Goal: Information Seeking & Learning: Find contact information

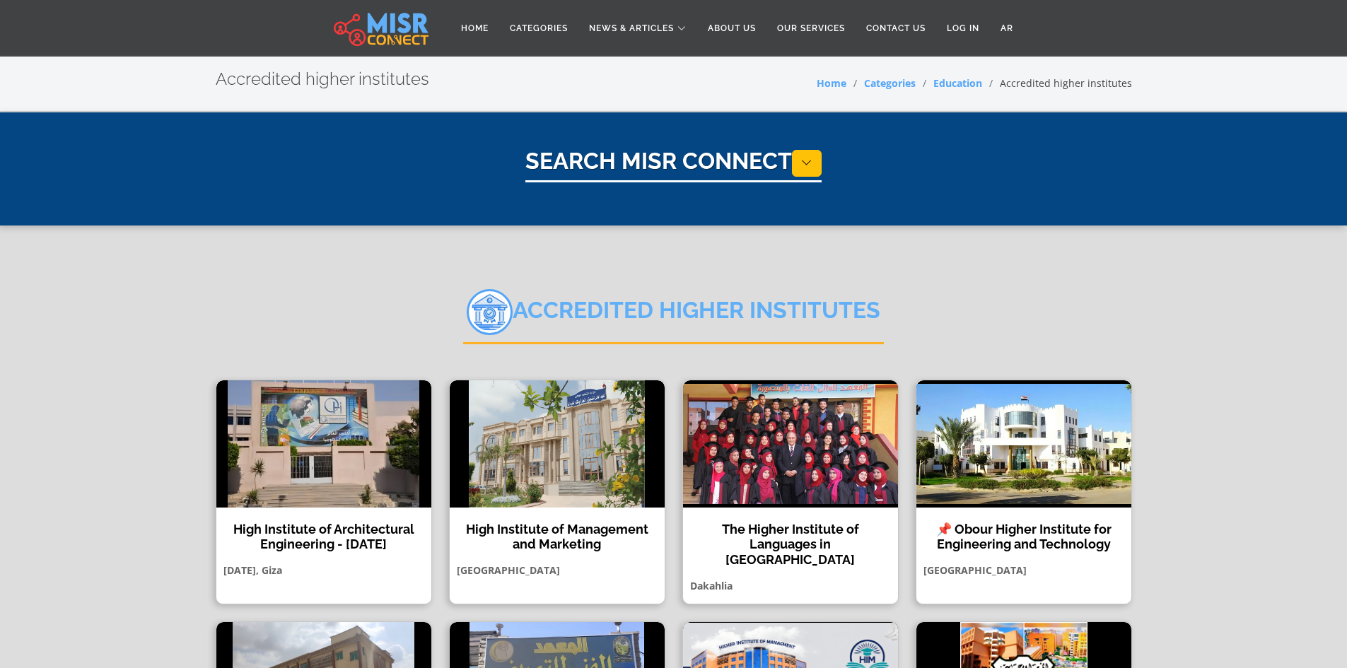
select select "*********"
select select "**********"
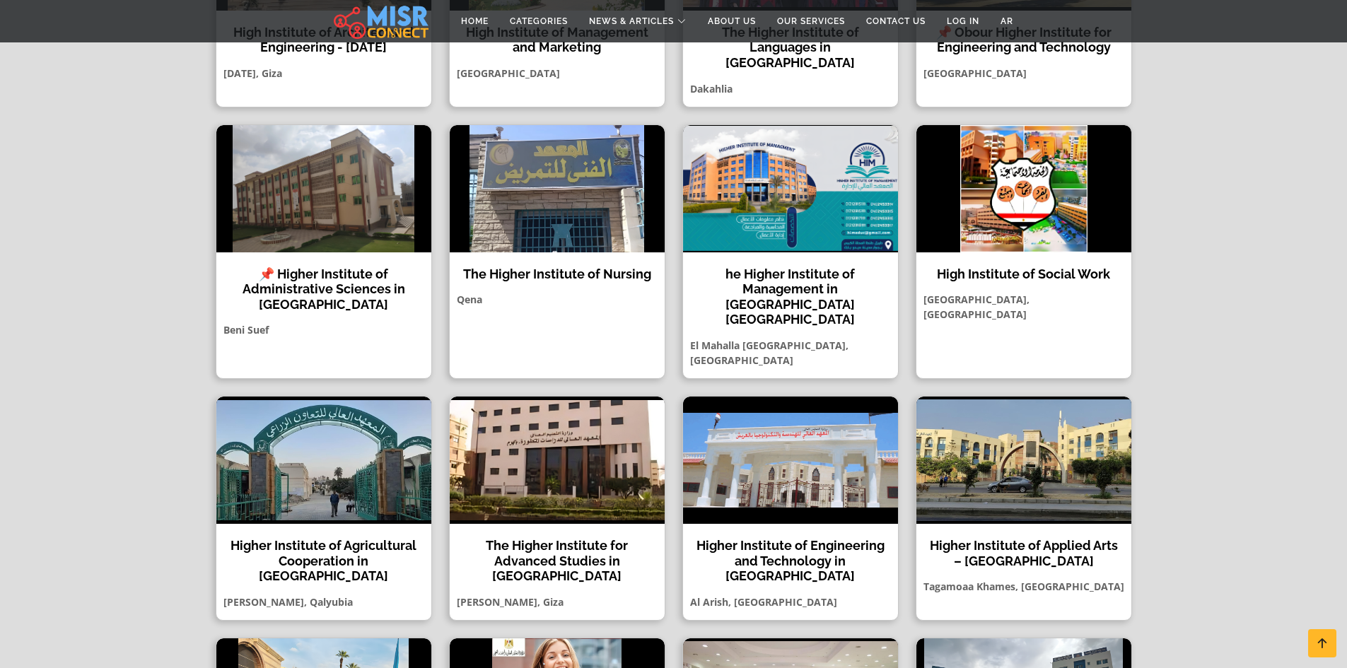
scroll to position [566, 0]
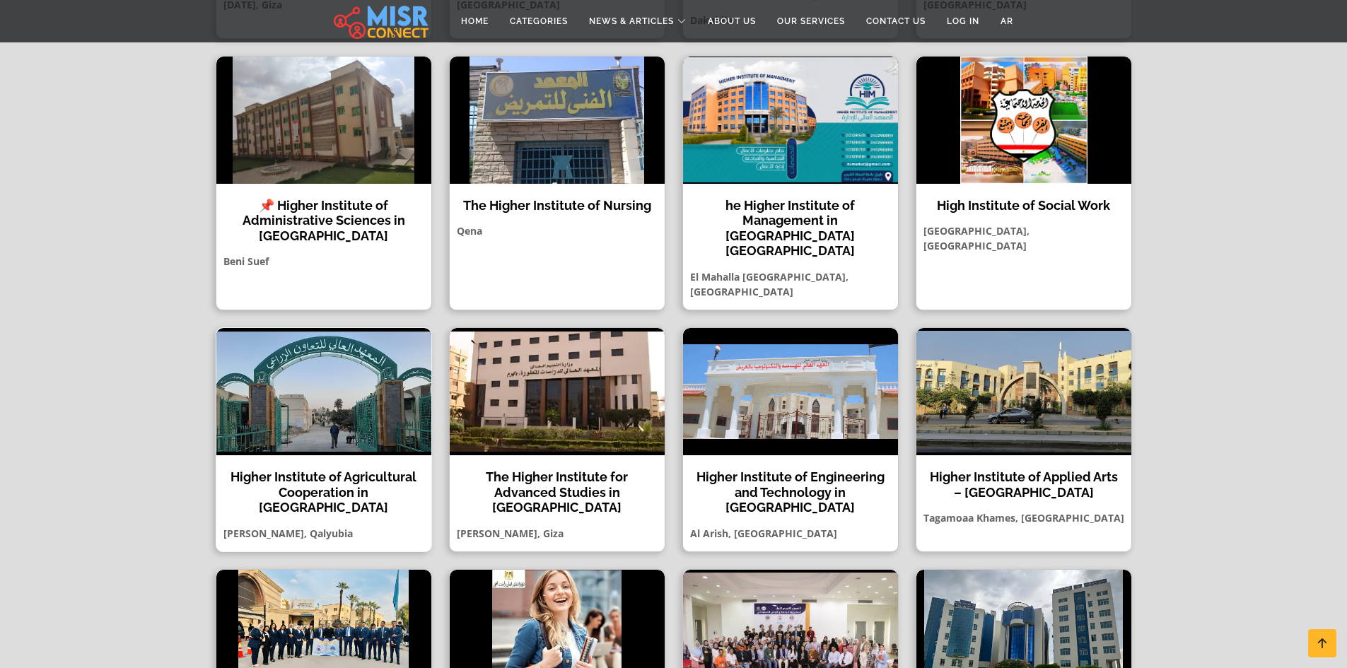
click at [327, 469] on h4 "Higher Institute of Agricultural Cooperation in [GEOGRAPHIC_DATA]" at bounding box center [324, 492] width 194 height 46
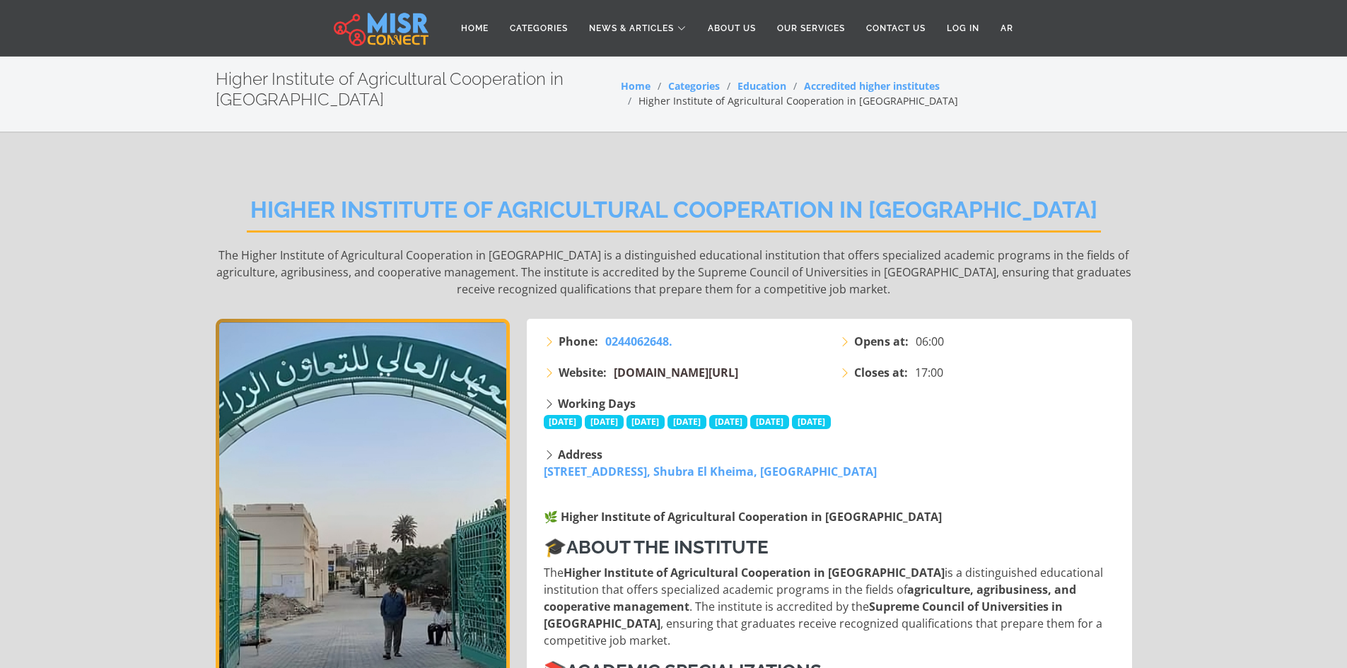
click at [655, 366] on span "hiacegy.com/" at bounding box center [676, 373] width 124 height 16
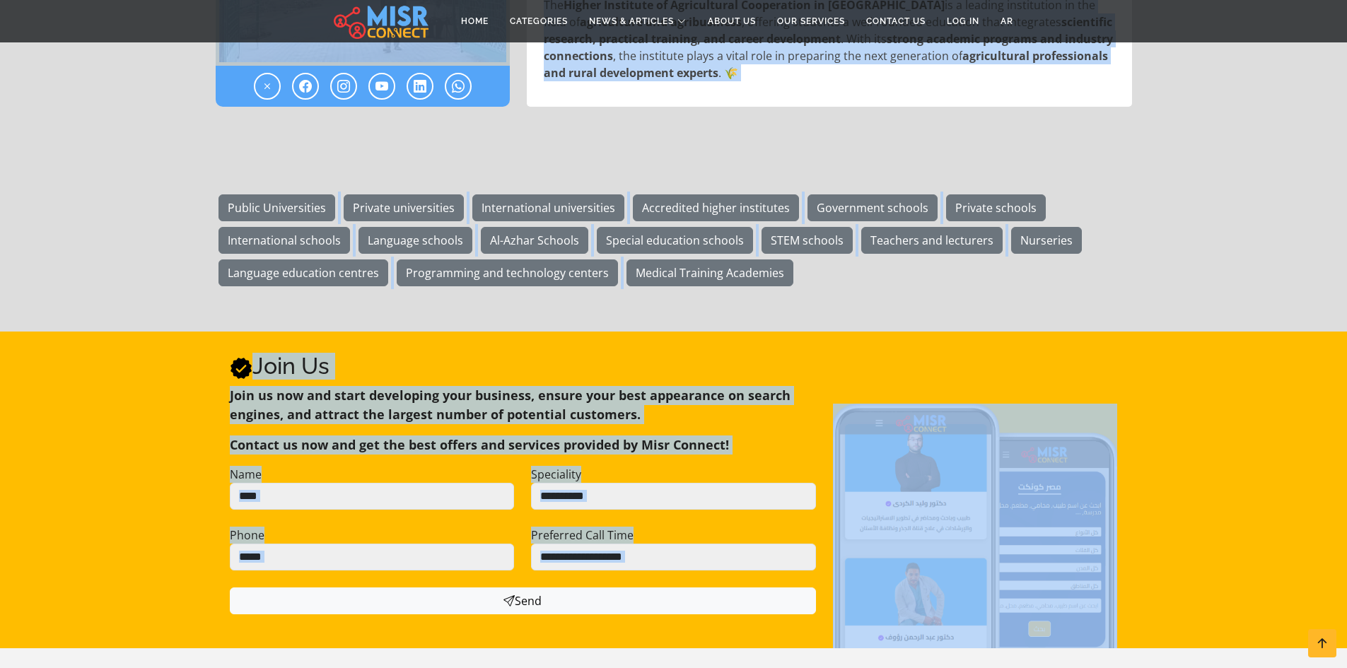
scroll to position [1570, 0]
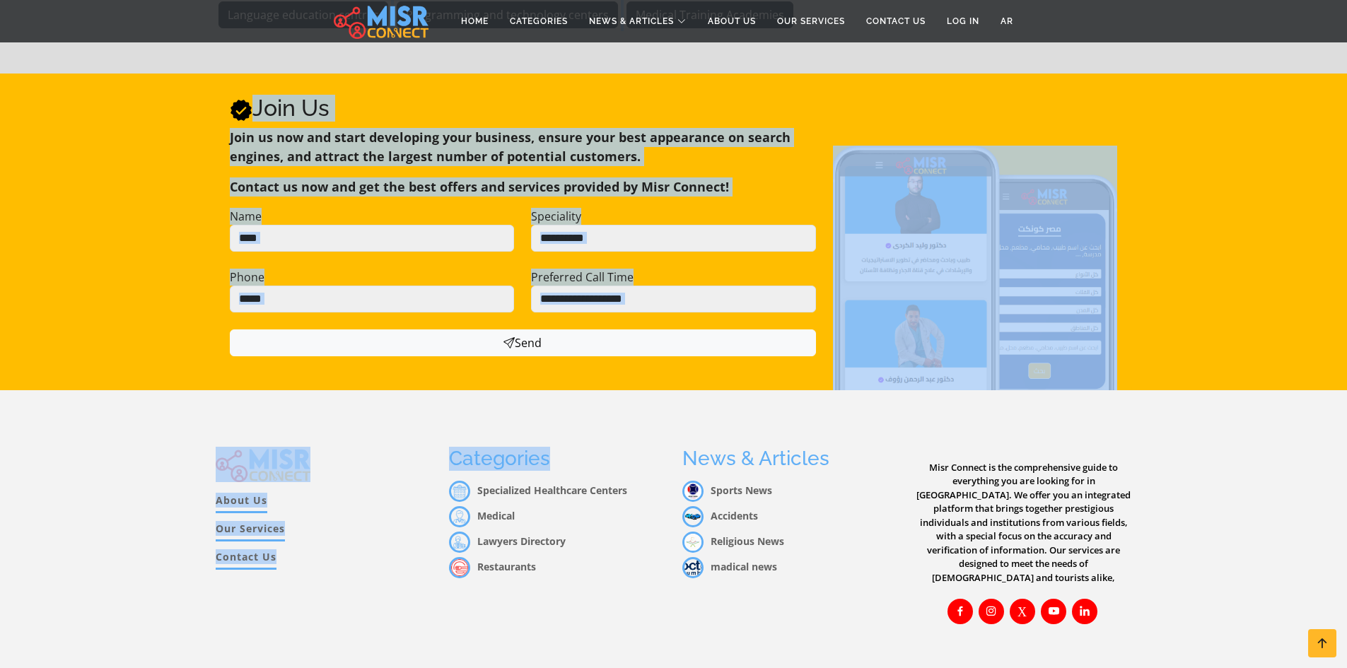
drag, startPoint x: 263, startPoint y: 206, endPoint x: 578, endPoint y: 701, distance: 586.5
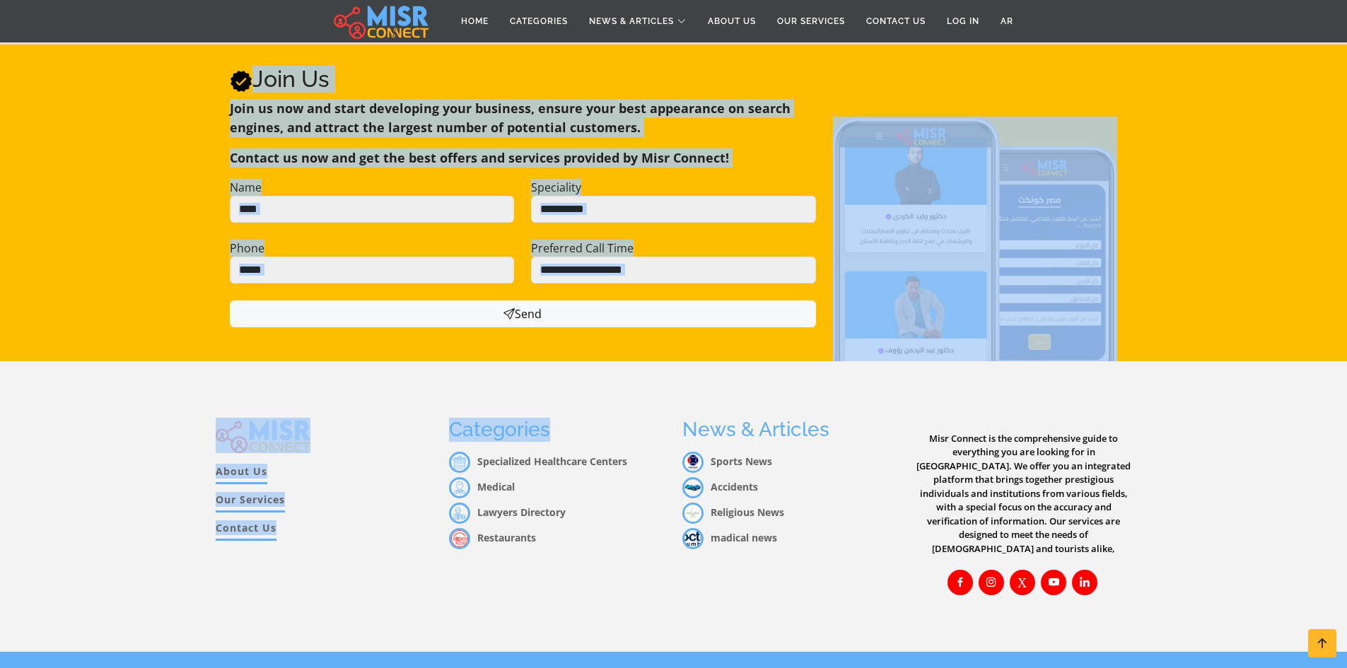
click at [199, 427] on div "About Us Our Services Contact Us Categories Specialized Healthcare Centers Medi…" at bounding box center [673, 506] width 1347 height 291
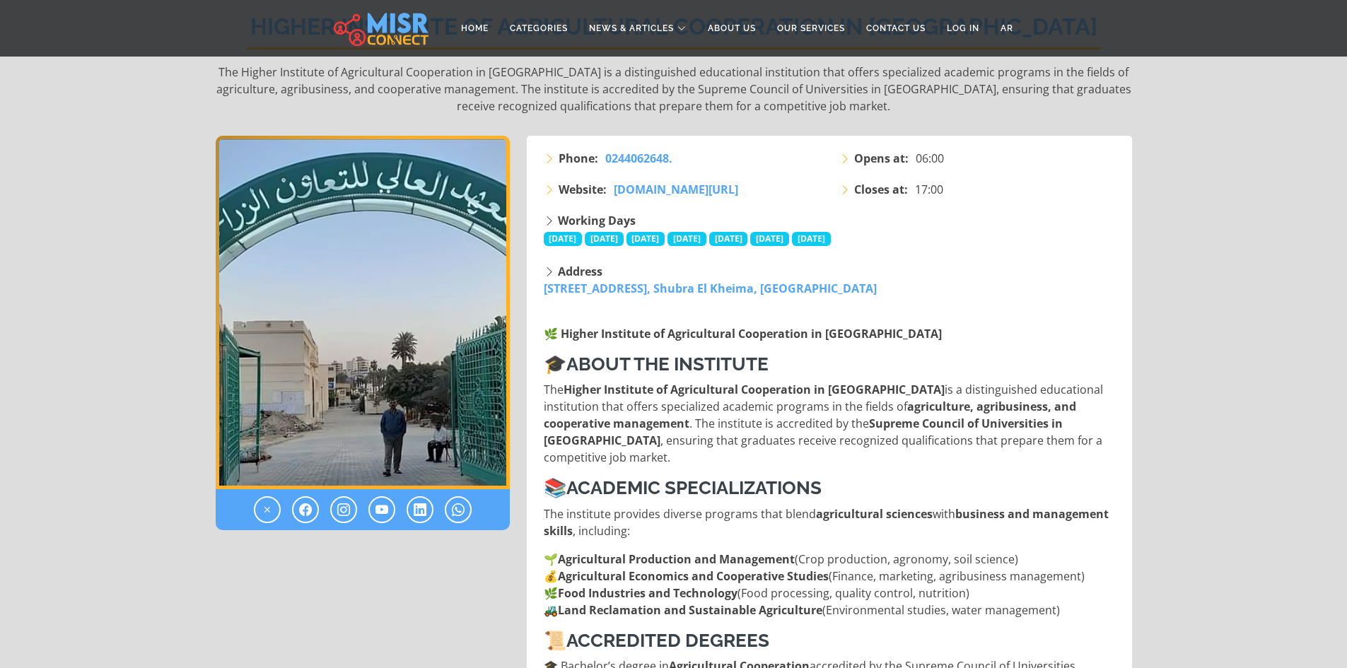
scroll to position [14, 0]
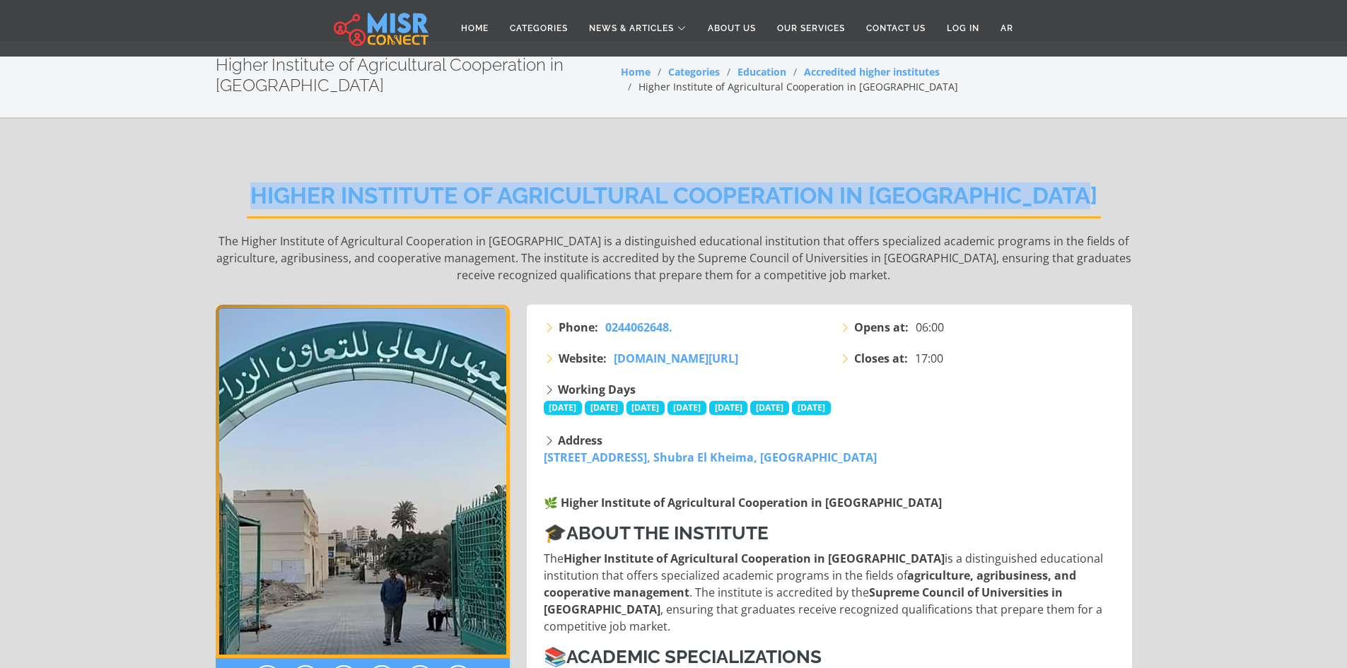
drag, startPoint x: 257, startPoint y: 200, endPoint x: 1106, endPoint y: 194, distance: 849.2
click at [1106, 194] on div "Higher Institute of Agricultural Cooperation in Shubra El-Kheima The Higher Ins…" at bounding box center [674, 233] width 916 height 144
copy h2 "Higher Institute of Agricultural Cooperation in [GEOGRAPHIC_DATA]"
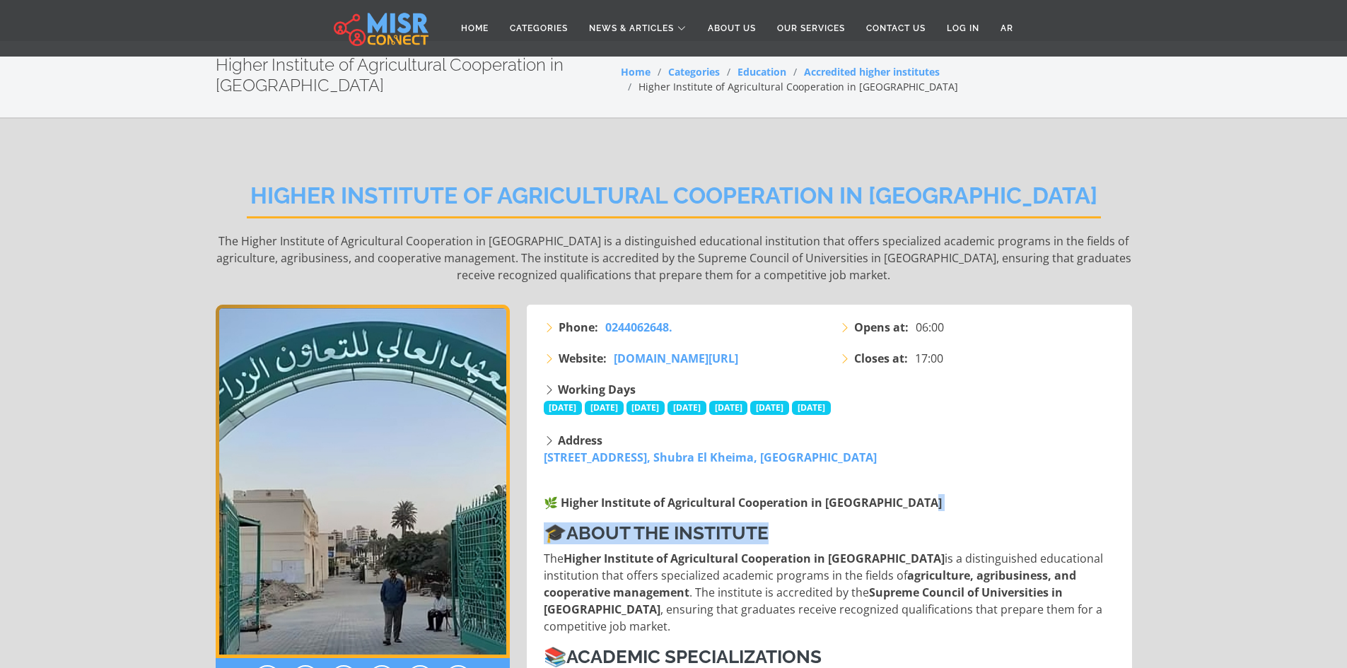
drag, startPoint x: 1137, startPoint y: 539, endPoint x: 1288, endPoint y: 16, distance: 544.6
